Goal: Transaction & Acquisition: Purchase product/service

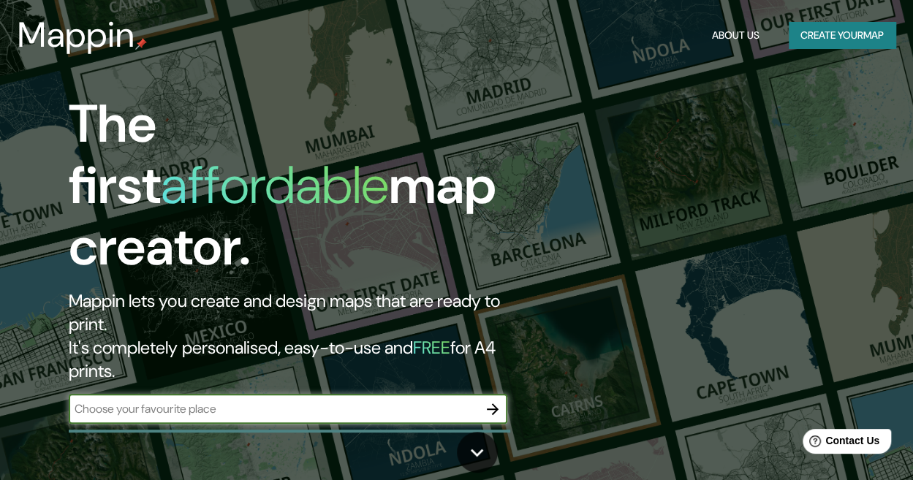
click at [486, 401] on icon "button" at bounding box center [493, 410] width 18 height 18
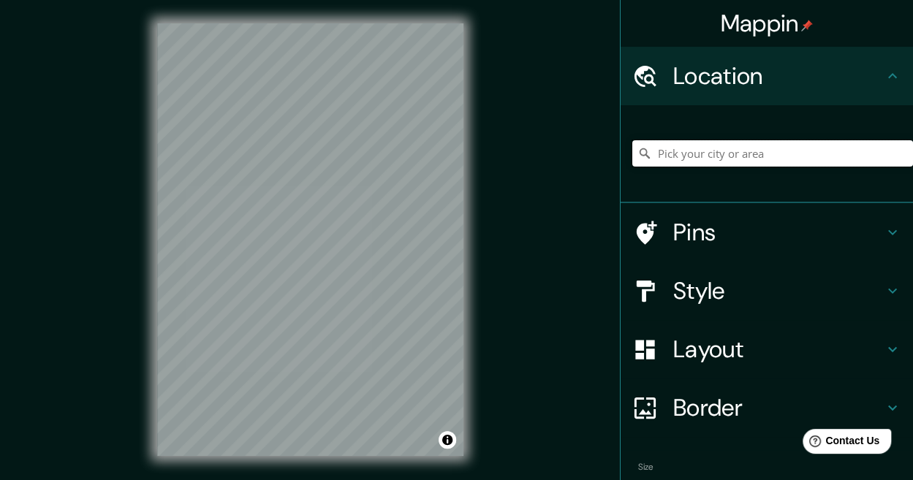
click at [674, 151] on input "Pick your city or area" at bounding box center [772, 153] width 281 height 26
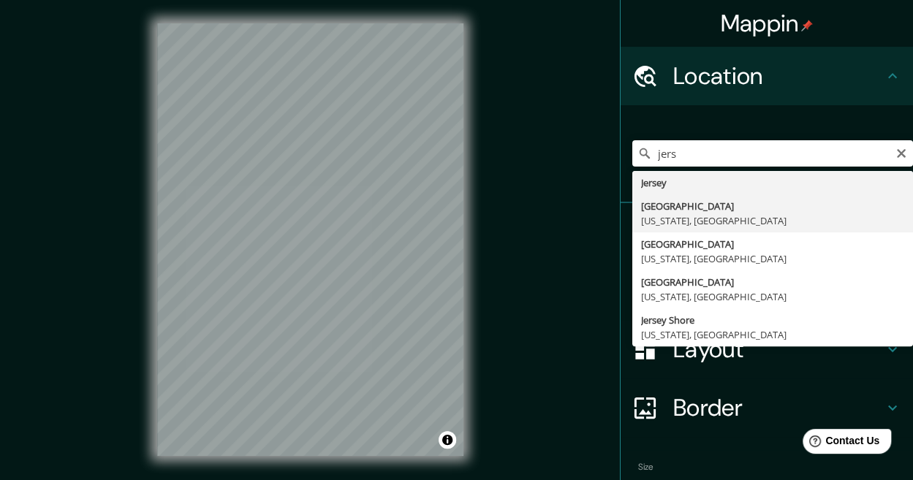
type input "[GEOGRAPHIC_DATA], [US_STATE], [GEOGRAPHIC_DATA]"
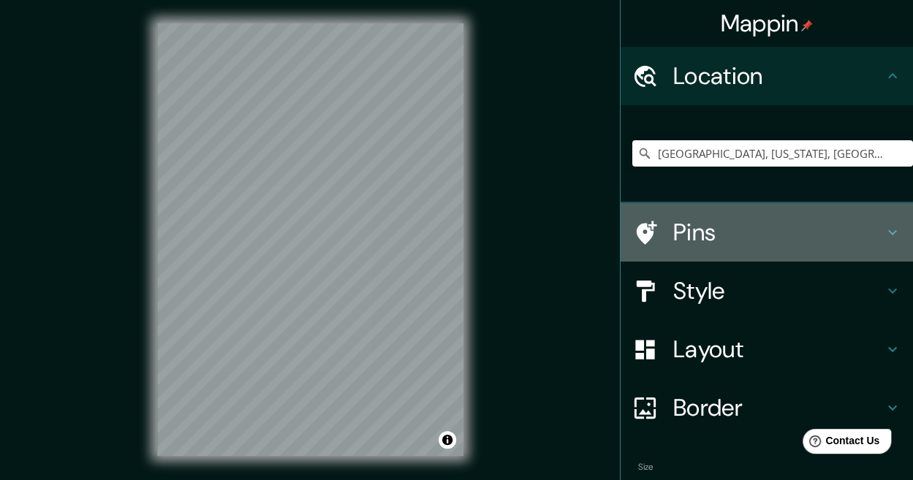
click at [639, 228] on icon at bounding box center [645, 233] width 26 height 26
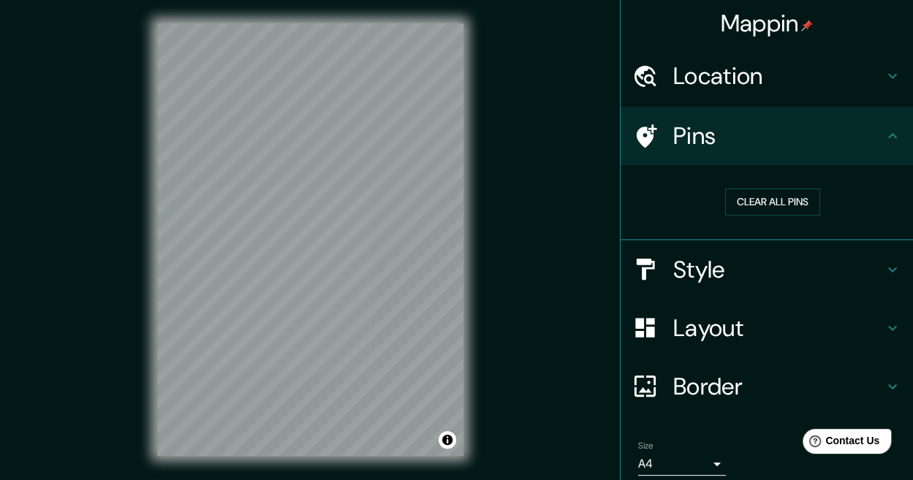
click at [640, 276] on icon at bounding box center [645, 270] width 26 height 26
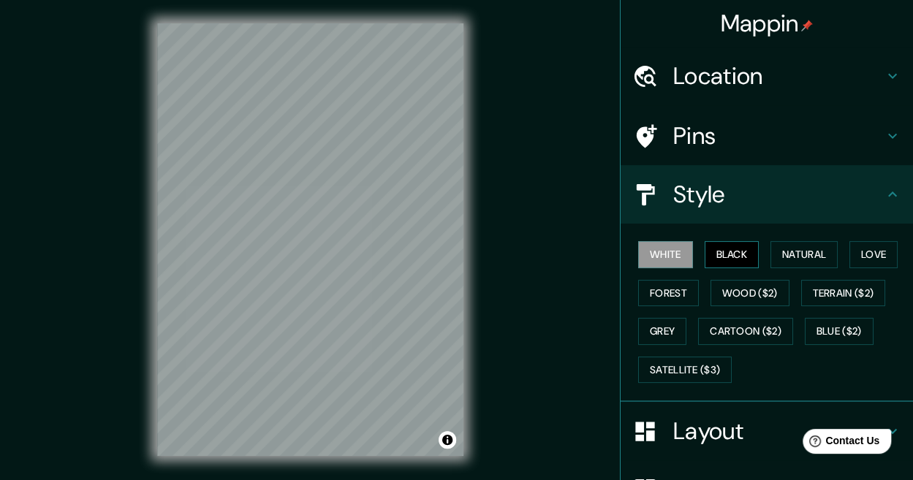
click at [727, 261] on button "Black" at bounding box center [732, 254] width 55 height 27
click at [781, 255] on button "Natural" at bounding box center [804, 254] width 67 height 27
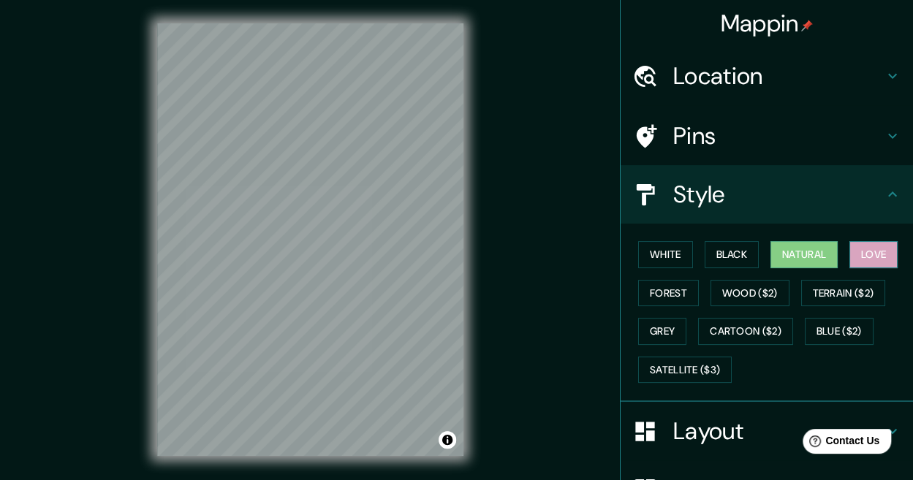
click at [849, 251] on button "Love" at bounding box center [873, 254] width 48 height 27
click at [674, 291] on button "Forest" at bounding box center [668, 293] width 61 height 27
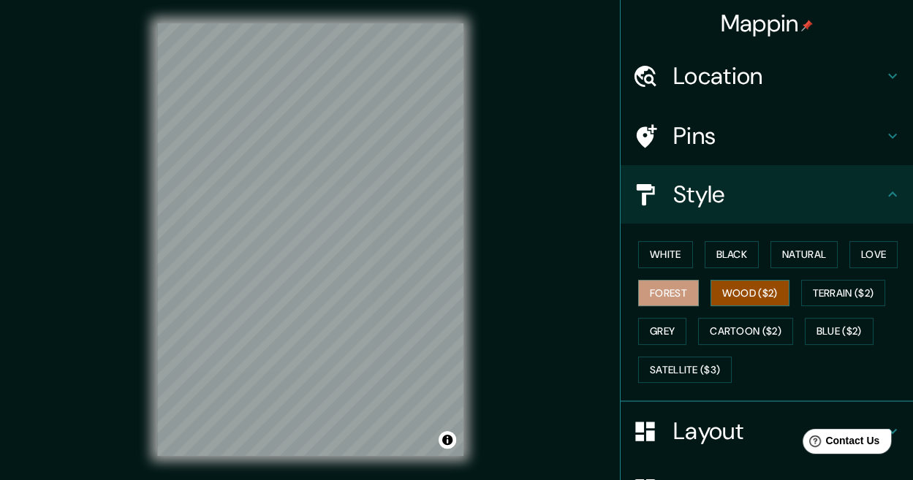
click at [726, 291] on button "Wood ($2)" at bounding box center [750, 293] width 79 height 27
click at [825, 292] on button "Terrain ($2)" at bounding box center [843, 293] width 85 height 27
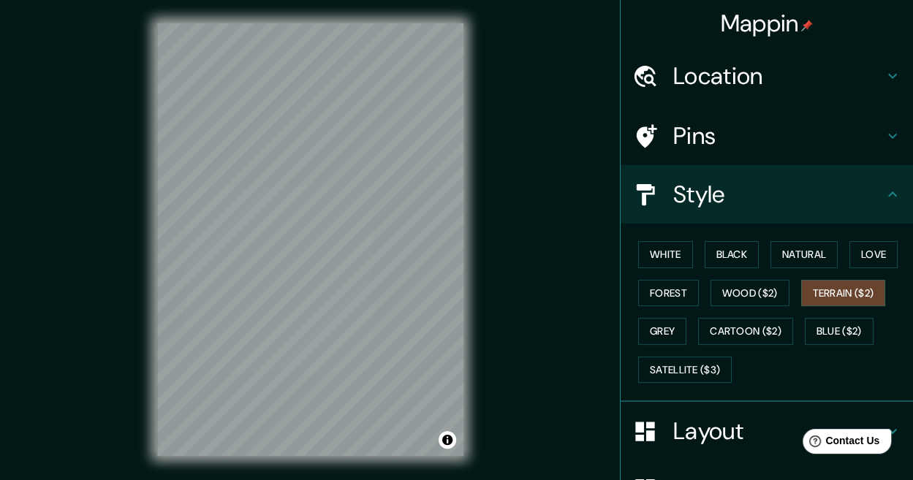
click at [813, 343] on div "White Black Natural Love Forest Wood ($2) Terrain ($2) Grey Cartoon ($2) Blue (…" at bounding box center [772, 312] width 281 height 154
click at [826, 333] on button "Blue ($2)" at bounding box center [839, 331] width 69 height 27
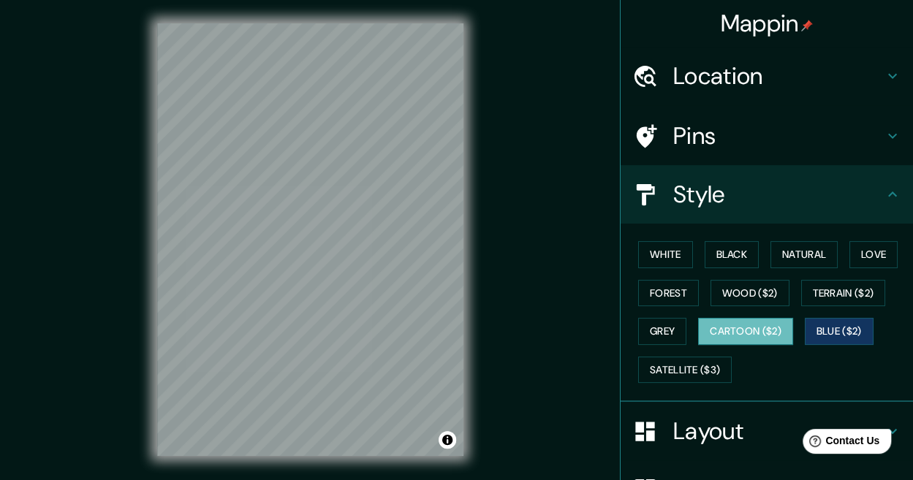
click at [756, 333] on button "Cartoon ($2)" at bounding box center [745, 331] width 95 height 27
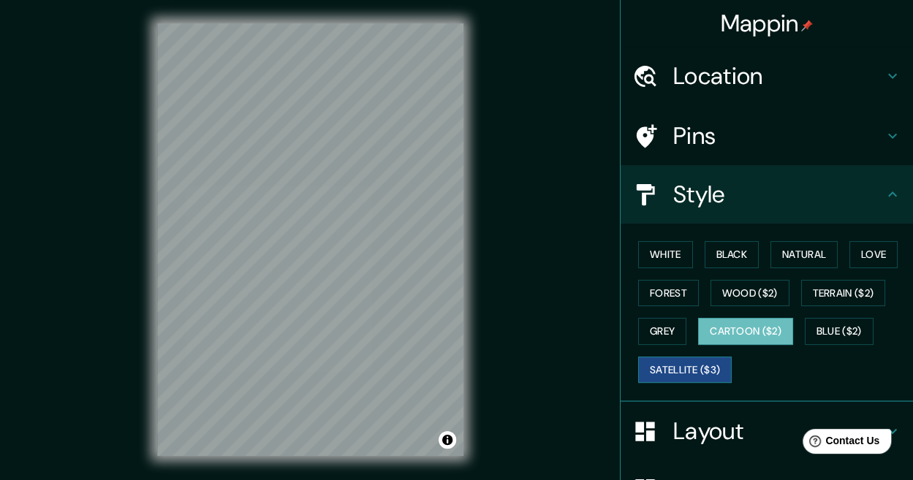
click at [684, 368] on button "Satellite ($3)" at bounding box center [685, 370] width 94 height 27
click at [641, 328] on button "Grey" at bounding box center [662, 331] width 48 height 27
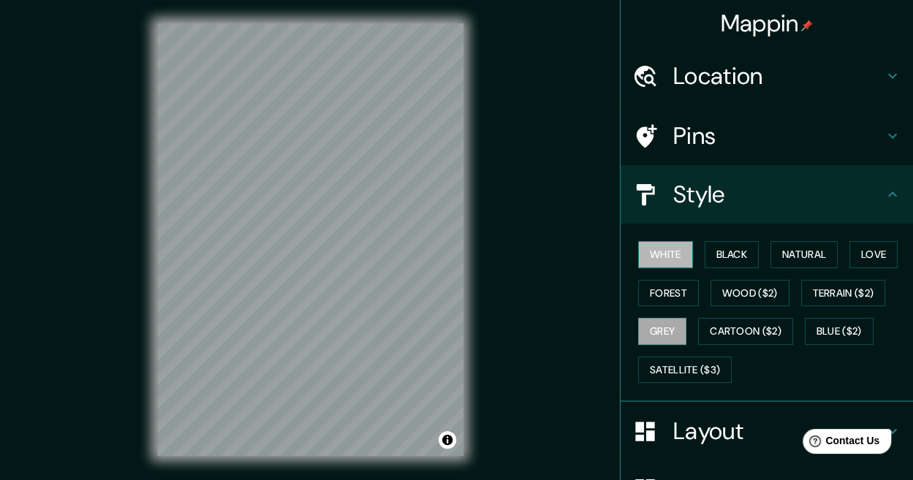
click at [651, 260] on button "White" at bounding box center [665, 254] width 55 height 27
click at [717, 260] on button "Black" at bounding box center [732, 254] width 55 height 27
click at [674, 258] on button "White" at bounding box center [665, 254] width 55 height 27
click at [673, 331] on button "Grey" at bounding box center [662, 331] width 48 height 27
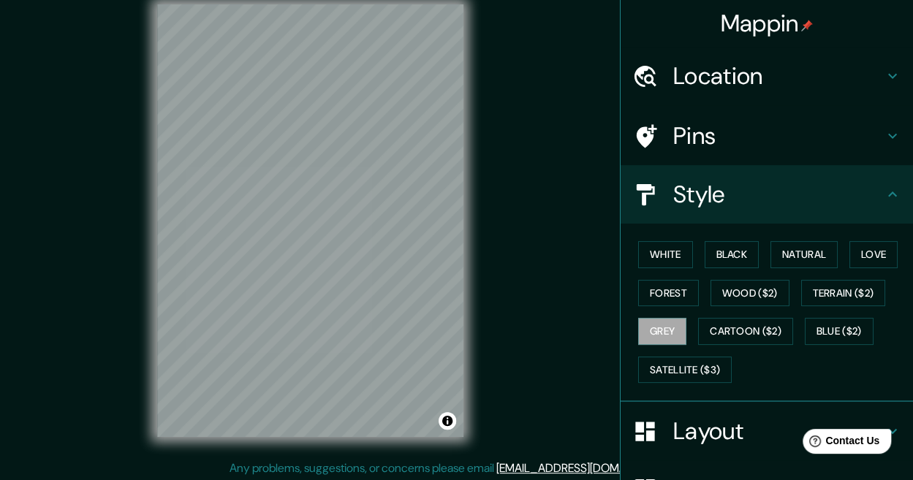
scroll to position [22, 0]
